Goal: Task Accomplishment & Management: Complete application form

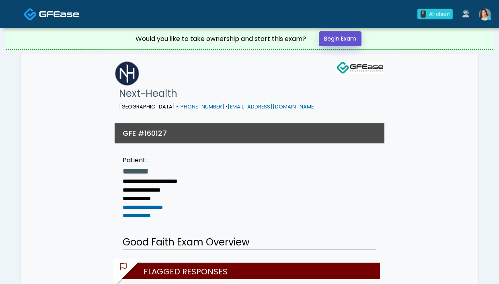
click at [326, 35] on link "Begin Exam" at bounding box center [340, 38] width 43 height 15
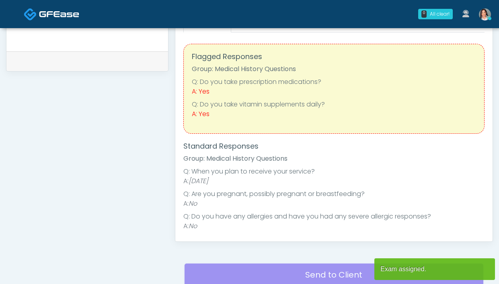
scroll to position [437, 0]
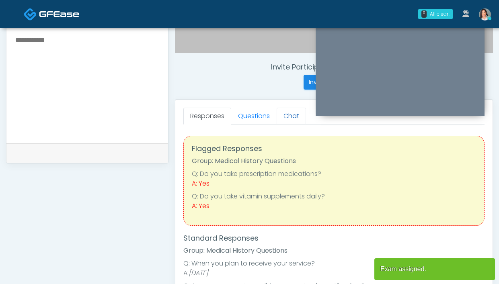
click at [277, 115] on link "Chat" at bounding box center [291, 116] width 29 height 17
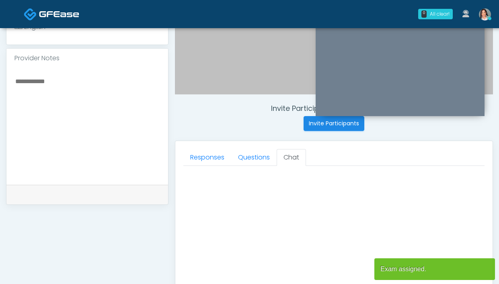
scroll to position [227, 0]
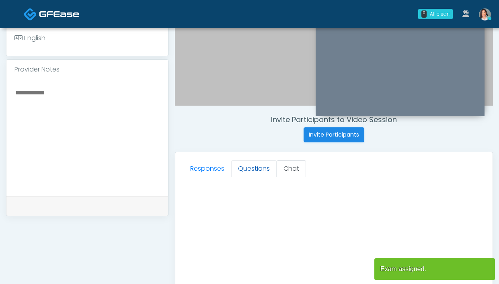
click at [239, 168] on link "Questions" at bounding box center [253, 168] width 45 height 17
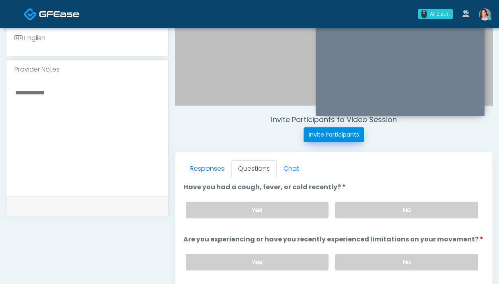
click at [313, 136] on button "Invite Participants" at bounding box center [334, 134] width 61 height 15
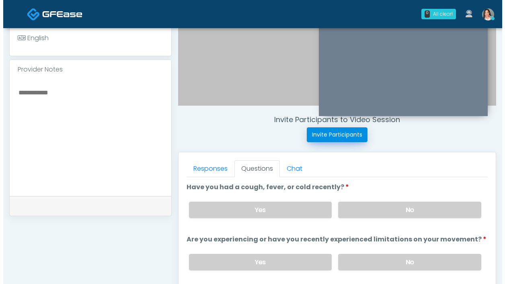
scroll to position [228, 0]
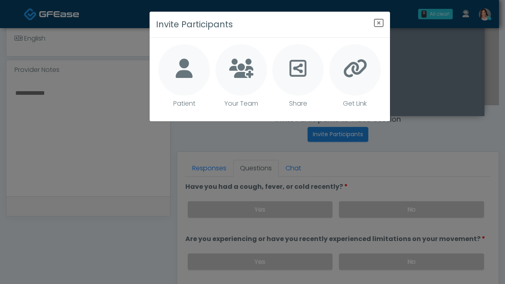
click at [181, 95] on li "Patient" at bounding box center [183, 79] width 51 height 71
type textarea "**********"
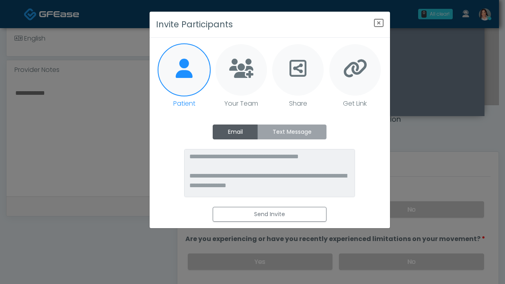
click at [298, 129] on label "Text Message" at bounding box center [291, 132] width 69 height 15
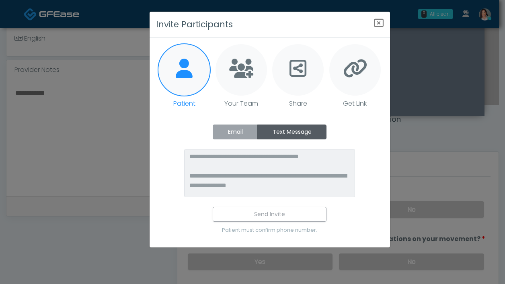
click at [244, 127] on label "Email" at bounding box center [235, 132] width 45 height 15
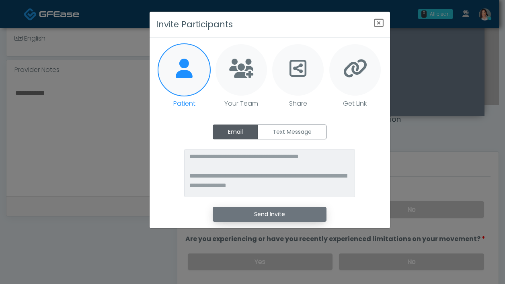
click at [253, 216] on button "Send Invite" at bounding box center [270, 214] width 114 height 15
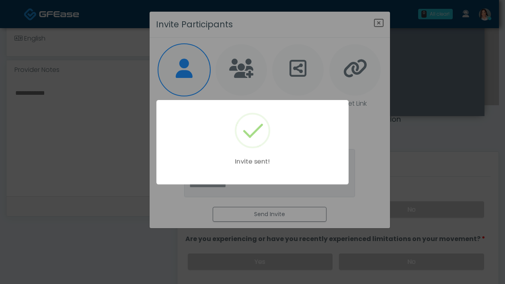
click at [380, 27] on div "Invite sent!" at bounding box center [252, 142] width 505 height 284
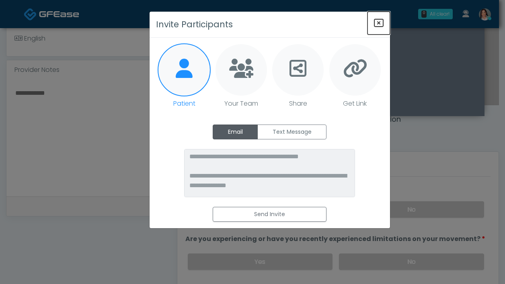
click at [382, 23] on icon "Close" at bounding box center [379, 23] width 10 height 10
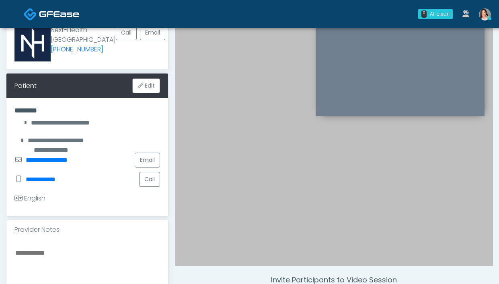
scroll to position [0, 0]
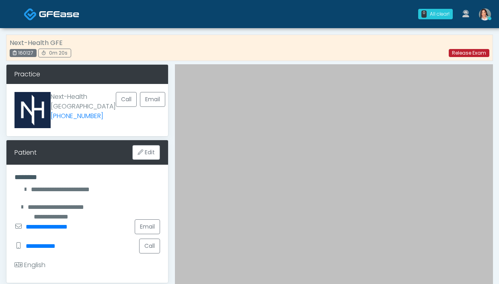
click at [465, 51] on link "Release Exam" at bounding box center [469, 53] width 41 height 8
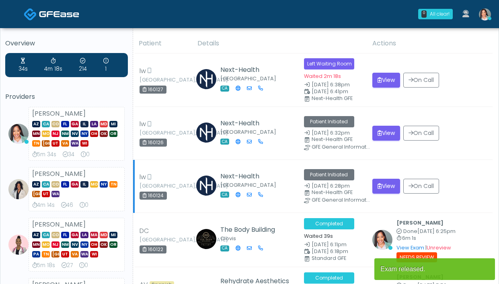
scroll to position [2, 0]
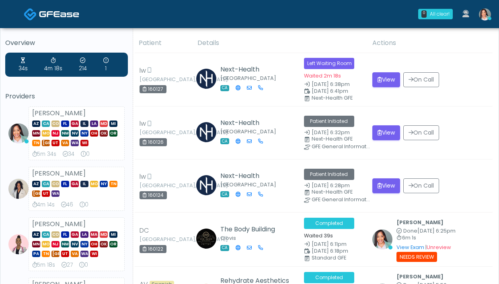
drag, startPoint x: 90, startPoint y: 144, endPoint x: 34, endPoint y: 125, distance: 59.5
click at [34, 125] on div "AZ CA CO FL GA IL LA MD MI MN MO NJ NM NV NY OH OK OR TN TX UT VA WA WI" at bounding box center [76, 132] width 89 height 29
copy div "AZ CA CO FL GA IL LA MD MI MN MO NJ NM NV NY OH OK OR TN TX UT VA WA WI"
drag, startPoint x: 33, startPoint y: 125, endPoint x: 107, endPoint y: 142, distance: 75.7
click at [107, 142] on div "Jennifer Ekeh AZ CA CO FL GA IL LA MD MI MN MO NJ NM NV NY OH OK OR TN TX UT VA…" at bounding box center [77, 134] width 96 height 54
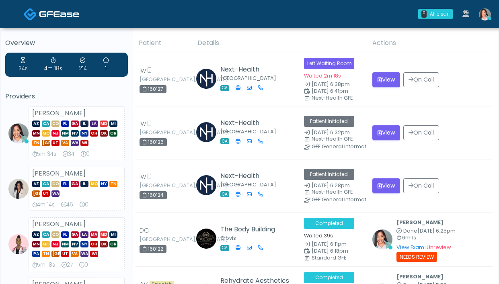
copy div "AZ CA CO FL GA IL LA MD MI MN MO NJ NM NV NY OH OK OR TN TX UT VA WA WI"
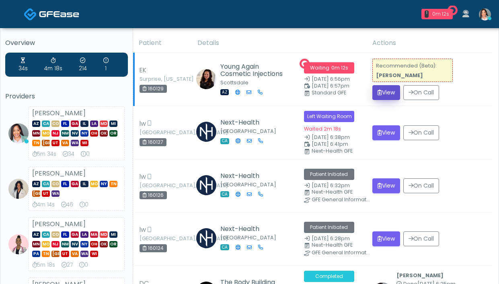
click at [378, 90] on icon "submit" at bounding box center [380, 93] width 4 height 6
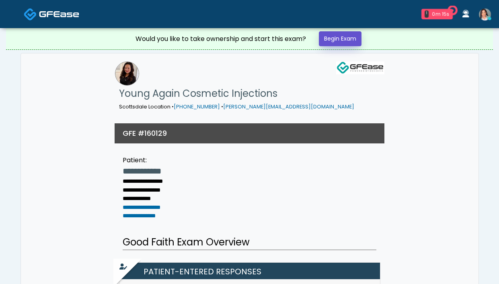
click at [341, 31] on link "Begin Exam" at bounding box center [340, 38] width 43 height 15
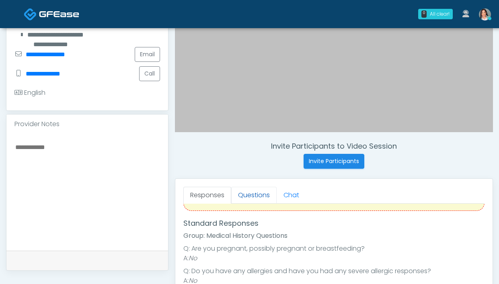
scroll to position [265, 0]
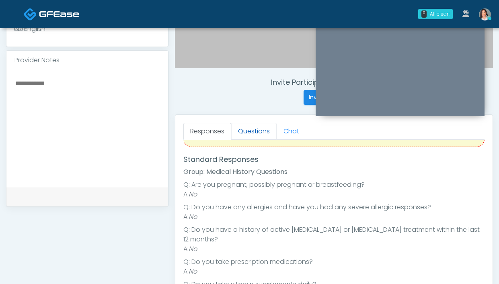
click at [246, 128] on link "Questions" at bounding box center [253, 131] width 45 height 17
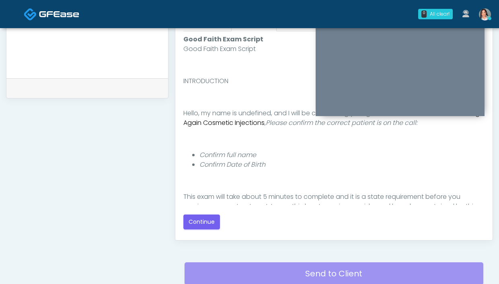
scroll to position [376, 0]
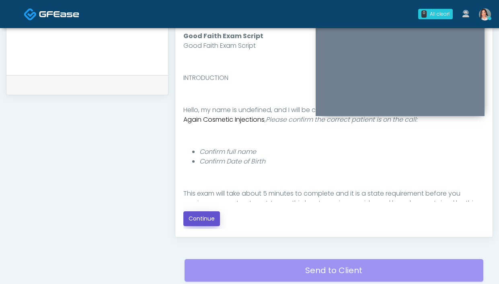
click at [195, 220] on button "Continue" at bounding box center [201, 218] width 37 height 15
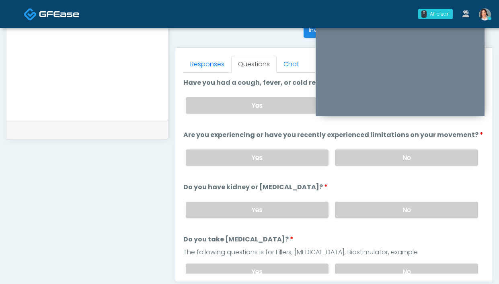
scroll to position [211, 0]
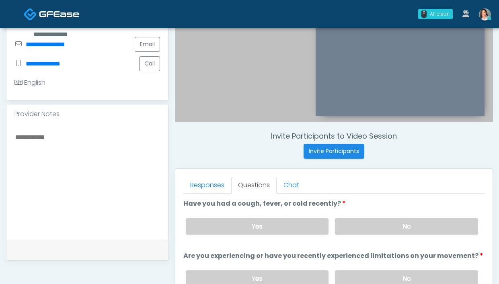
drag, startPoint x: 351, startPoint y: 233, endPoint x: 272, endPoint y: 136, distance: 125.7
click at [351, 232] on label "No" at bounding box center [406, 226] width 143 height 16
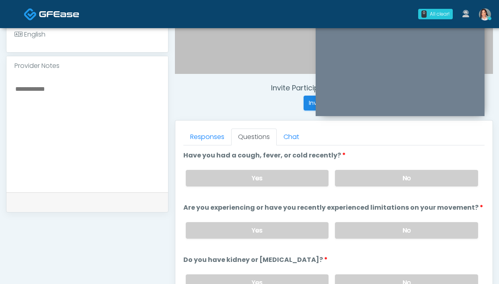
scroll to position [265, 0]
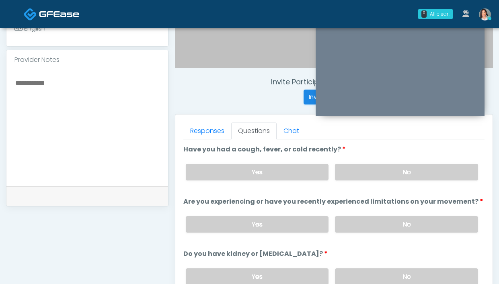
click at [362, 209] on li "Are you experiencing or have you recently experienced limitations on your movem…" at bounding box center [333, 218] width 301 height 42
drag, startPoint x: 361, startPoint y: 225, endPoint x: 358, endPoint y: 219, distance: 7.0
click at [361, 225] on label "No" at bounding box center [406, 224] width 143 height 16
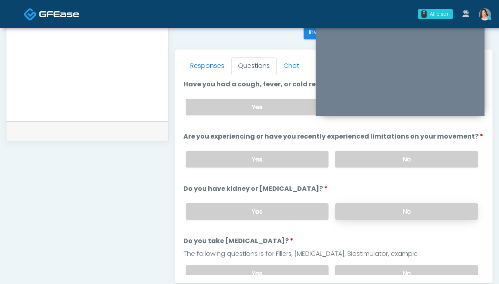
click at [378, 215] on label "No" at bounding box center [406, 211] width 143 height 16
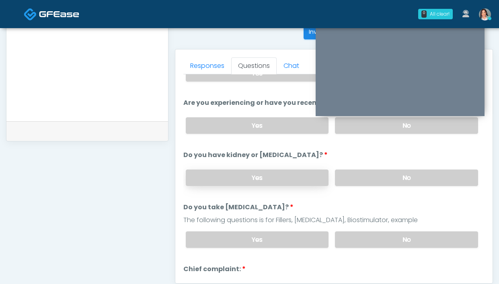
scroll to position [69, 0]
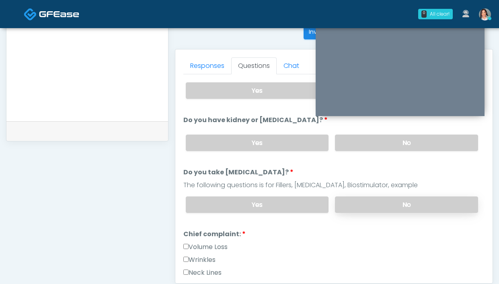
click at [362, 204] on label "No" at bounding box center [406, 205] width 143 height 16
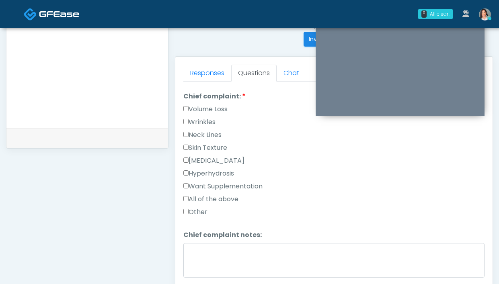
scroll to position [214, 0]
click at [210, 120] on label "Wrinkles" at bounding box center [199, 122] width 32 height 10
click at [196, 69] on link "Responses" at bounding box center [207, 73] width 48 height 17
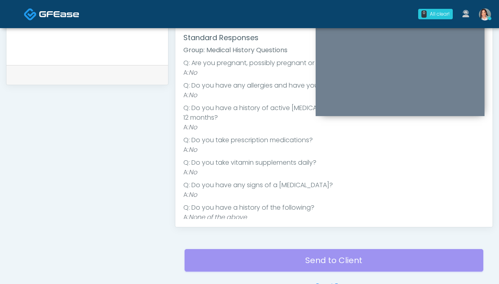
scroll to position [262, 0]
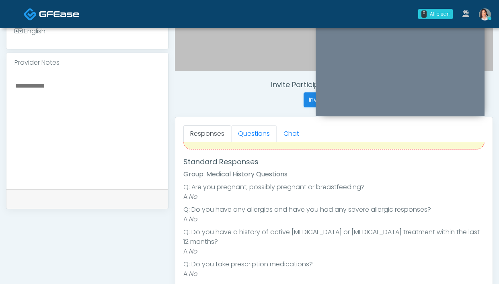
drag, startPoint x: 247, startPoint y: 131, endPoint x: 218, endPoint y: 73, distance: 64.9
click at [246, 131] on link "Questions" at bounding box center [253, 133] width 45 height 17
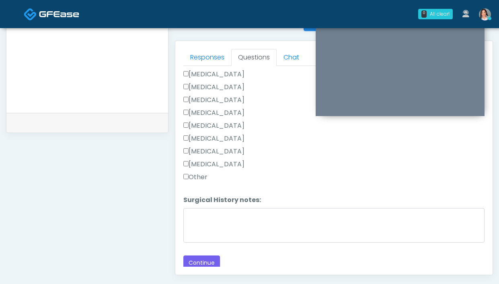
scroll to position [485, 0]
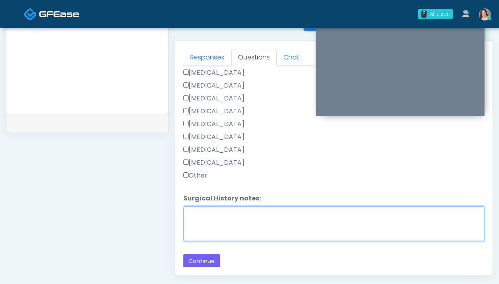
click at [223, 232] on textarea "Surgical History notes:" at bounding box center [333, 224] width 301 height 35
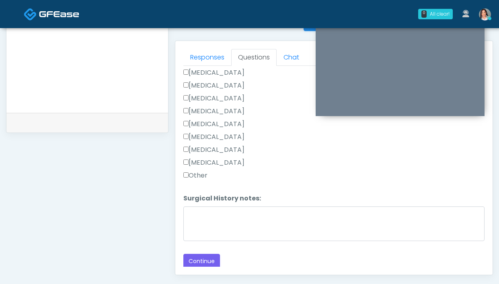
click at [193, 172] on label "Other" at bounding box center [195, 176] width 24 height 10
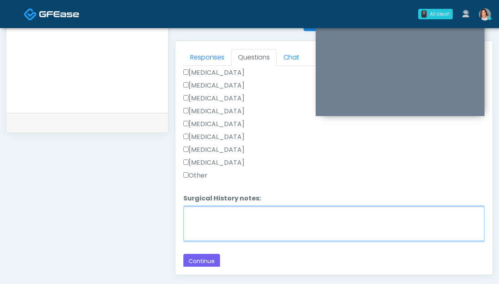
click at [201, 210] on textarea "Surgical History notes:" at bounding box center [333, 224] width 301 height 35
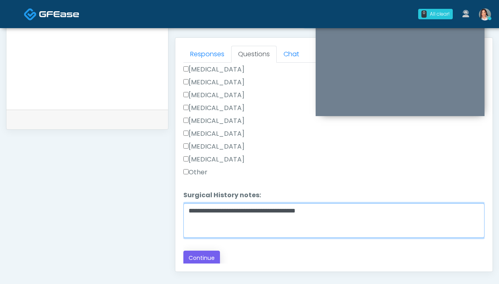
scroll to position [355, 0]
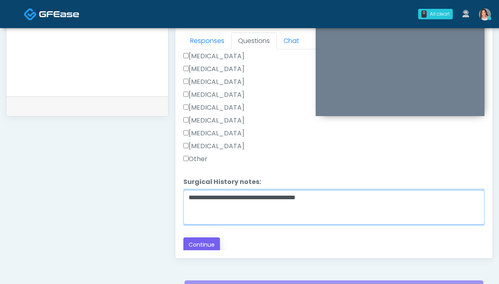
type textarea "**********"
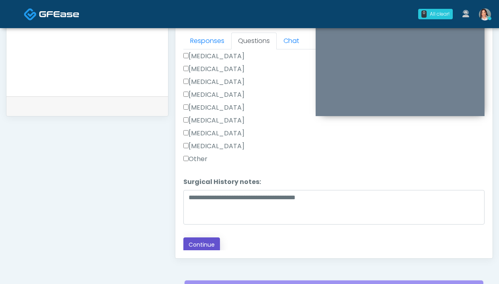
click at [208, 242] on button "Continue" at bounding box center [201, 245] width 37 height 15
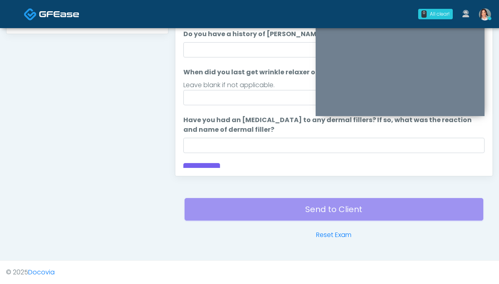
scroll to position [0, 0]
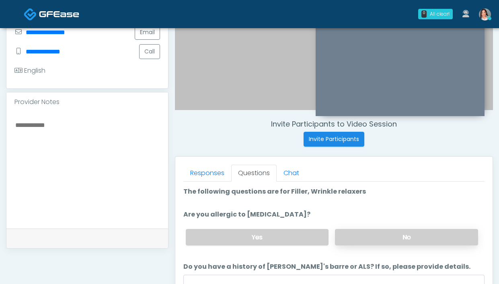
click at [376, 234] on label "No" at bounding box center [406, 237] width 143 height 16
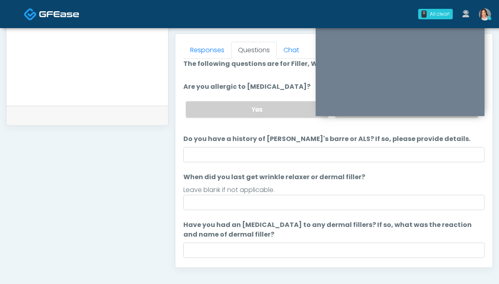
scroll to position [11, 0]
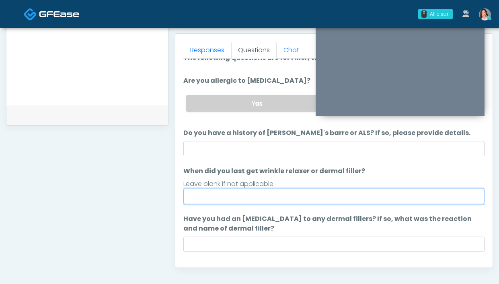
click at [224, 197] on input "When did you last get wrinkle relaxer or dermal filler?" at bounding box center [333, 196] width 301 height 15
click at [220, 196] on input "**********" at bounding box center [333, 196] width 301 height 15
click at [304, 198] on input "**********" at bounding box center [333, 196] width 301 height 15
click at [221, 195] on input "**********" at bounding box center [333, 196] width 301 height 15
click at [187, 197] on input "**********" at bounding box center [333, 196] width 301 height 15
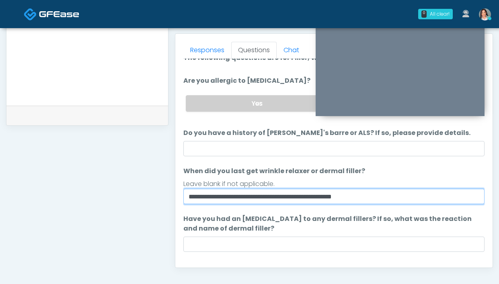
click at [190, 197] on input "**********" at bounding box center [333, 196] width 301 height 15
click at [287, 199] on input "**********" at bounding box center [333, 196] width 301 height 15
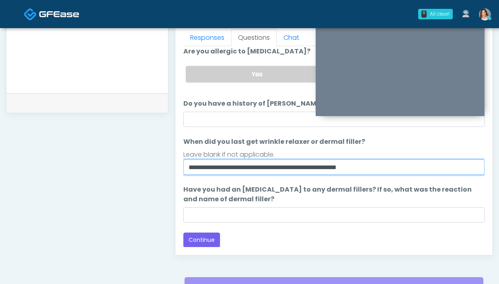
scroll to position [410, 0]
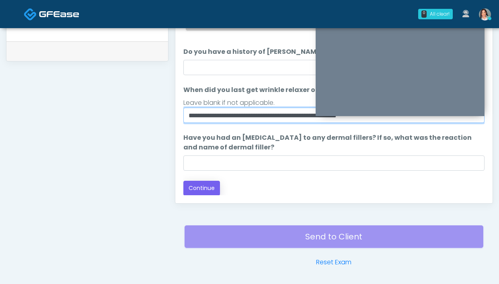
type input "**********"
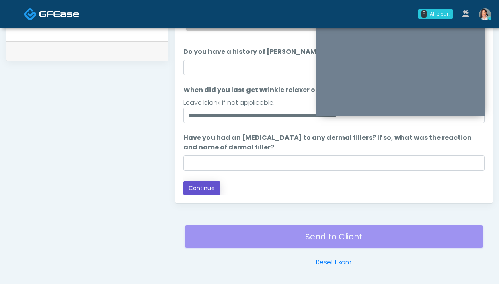
click at [212, 186] on button "Continue" at bounding box center [201, 188] width 37 height 15
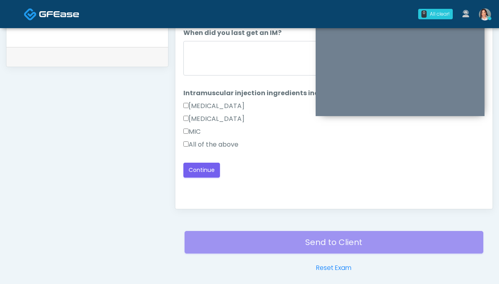
scroll to position [362, 0]
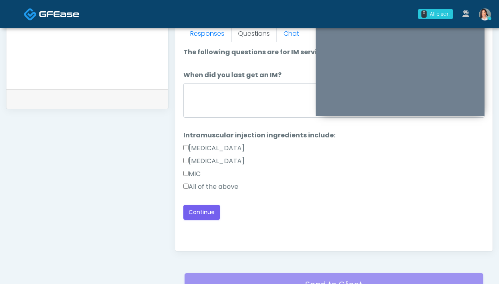
click at [211, 185] on label "All of the above" at bounding box center [210, 187] width 55 height 10
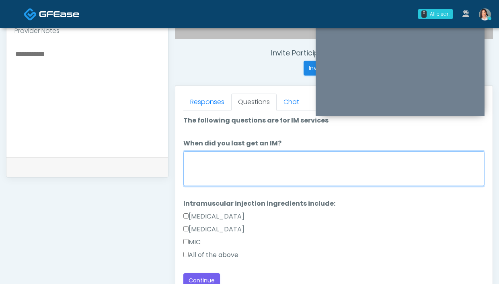
click at [217, 163] on textarea "When did you last get an IM?" at bounding box center [333, 169] width 301 height 35
click at [197, 156] on textarea "**********" at bounding box center [333, 169] width 301 height 35
type textarea "**********"
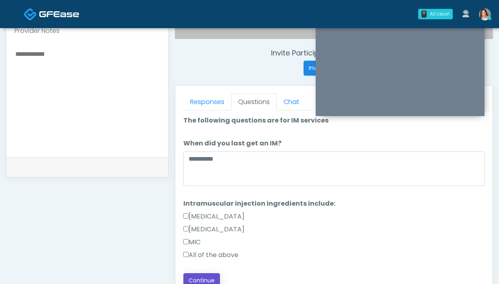
click at [204, 281] on button "Continue" at bounding box center [201, 280] width 37 height 15
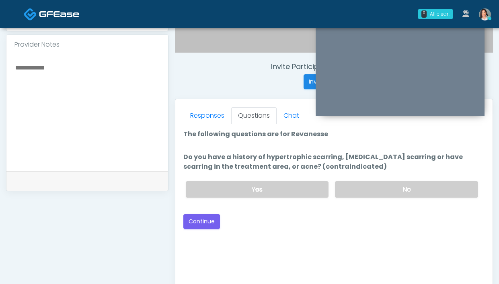
scroll to position [279, 0]
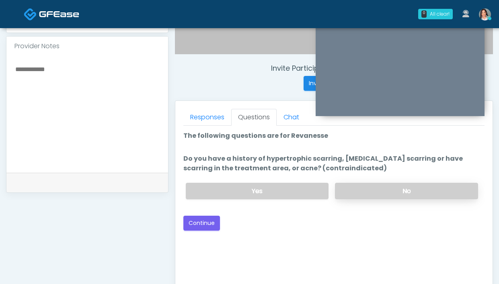
click at [378, 193] on label "No" at bounding box center [406, 191] width 143 height 16
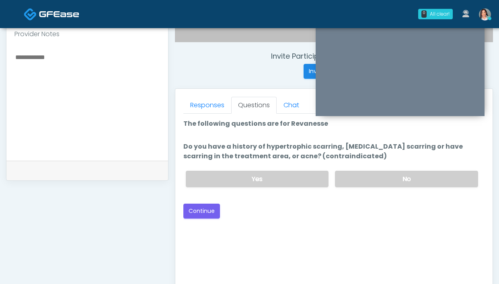
scroll to position [295, 0]
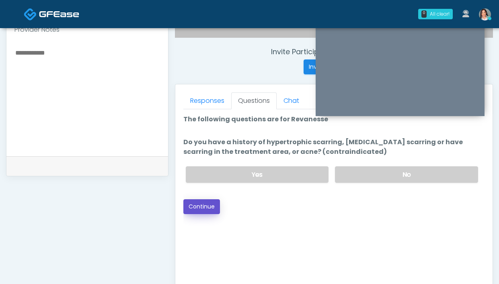
click at [201, 203] on button "Continue" at bounding box center [201, 206] width 37 height 15
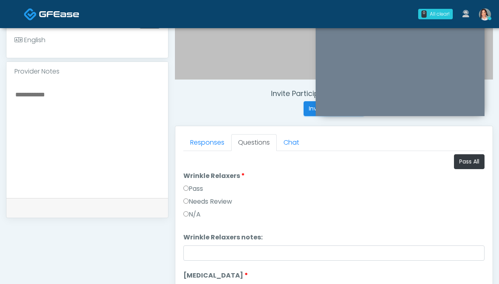
scroll to position [238, 0]
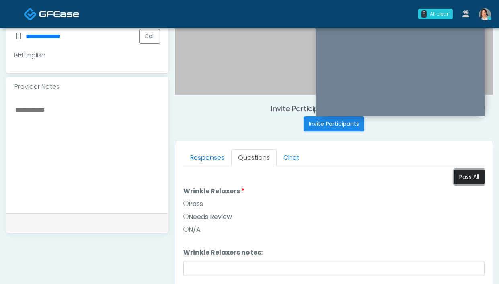
click at [466, 181] on button "Pass All" at bounding box center [469, 177] width 31 height 15
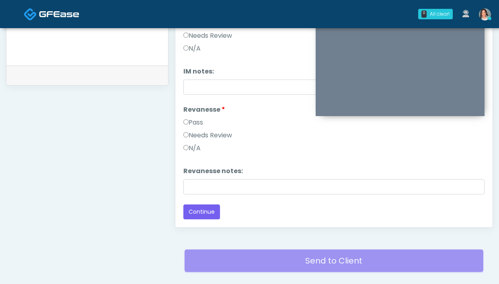
scroll to position [437, 0]
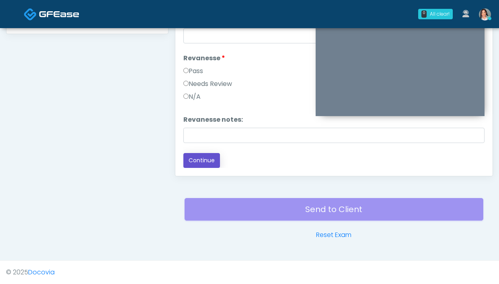
click at [204, 160] on button "Continue" at bounding box center [201, 160] width 37 height 15
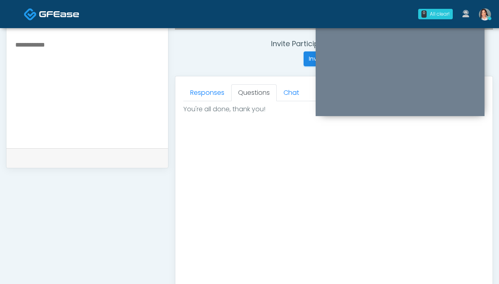
scroll to position [277, 0]
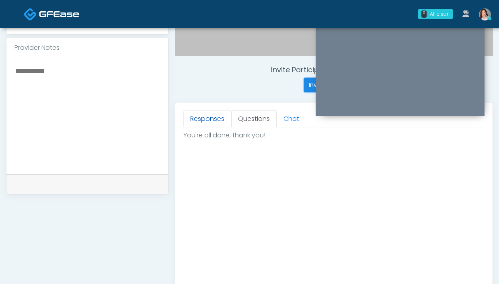
click at [201, 121] on link "Responses" at bounding box center [207, 119] width 48 height 17
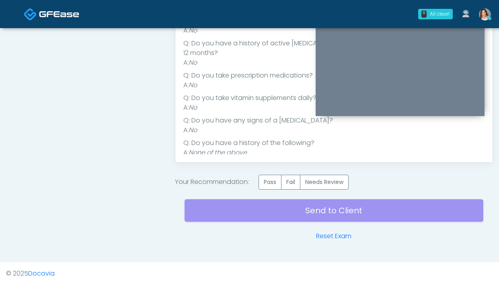
scroll to position [452, 0]
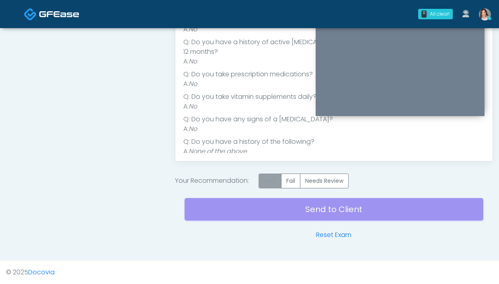
click at [270, 185] on label "Pass" at bounding box center [270, 181] width 23 height 15
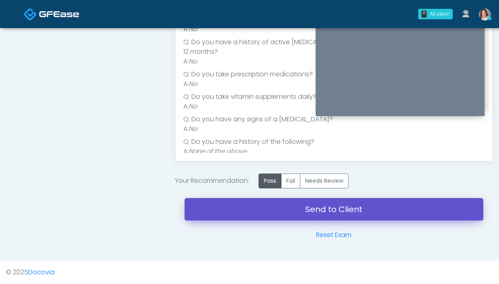
click at [214, 212] on link "Send to Client" at bounding box center [334, 209] width 299 height 23
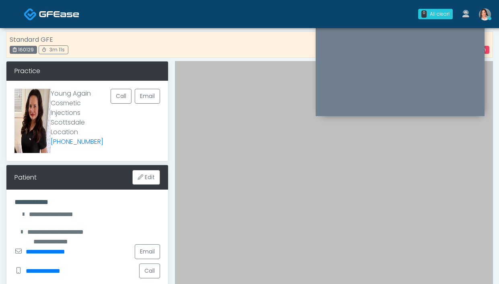
scroll to position [0, 0]
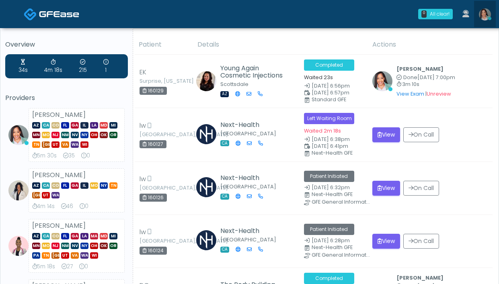
click at [485, 18] on img at bounding box center [485, 14] width 12 height 12
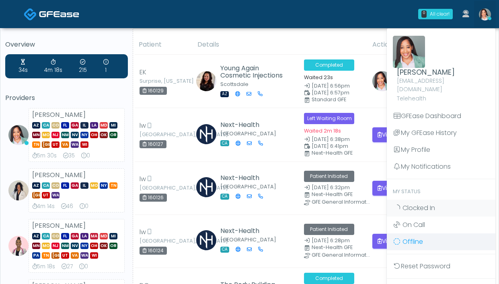
click at [410, 237] on span "Offline" at bounding box center [412, 241] width 21 height 9
